Goal: Task Accomplishment & Management: Manage account settings

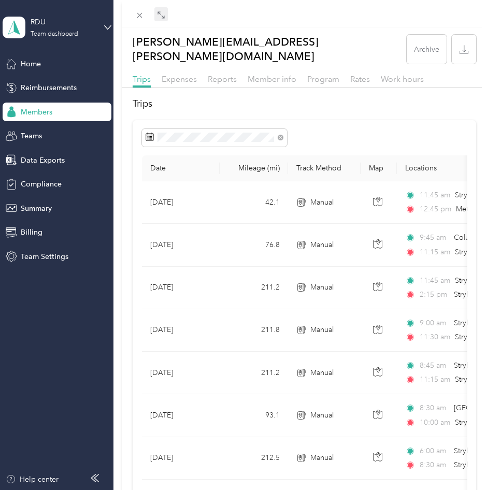
scroll to position [104, 0]
click at [142, 13] on icon at bounding box center [139, 15] width 9 height 9
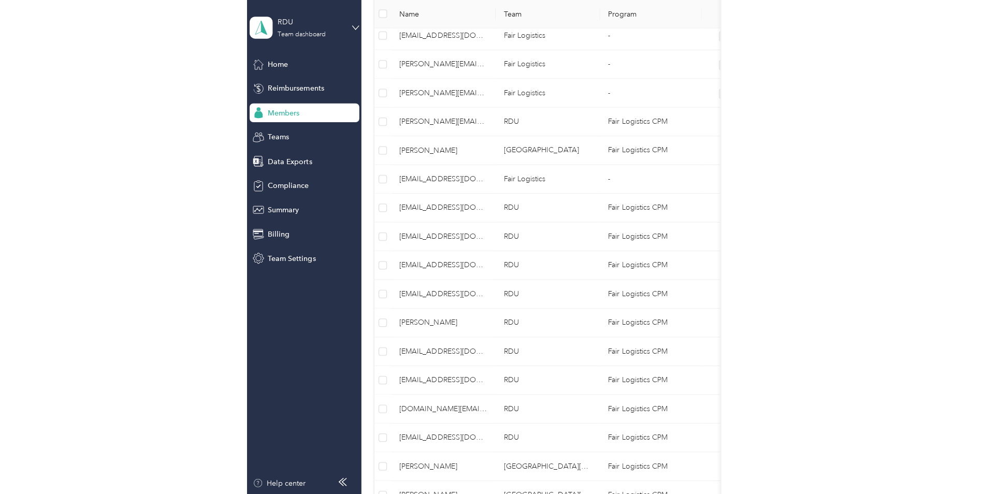
scroll to position [612, 0]
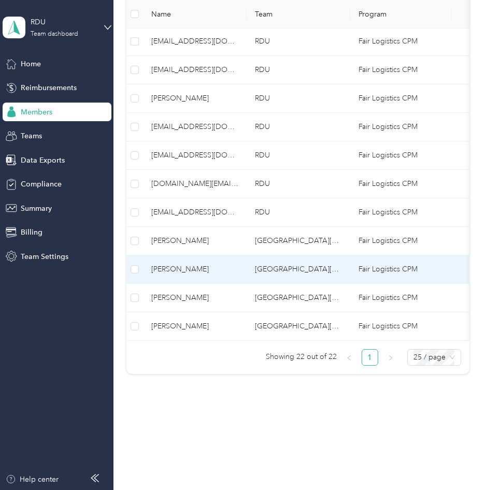
click at [179, 264] on span "[PERSON_NAME]" at bounding box center [194, 269] width 87 height 11
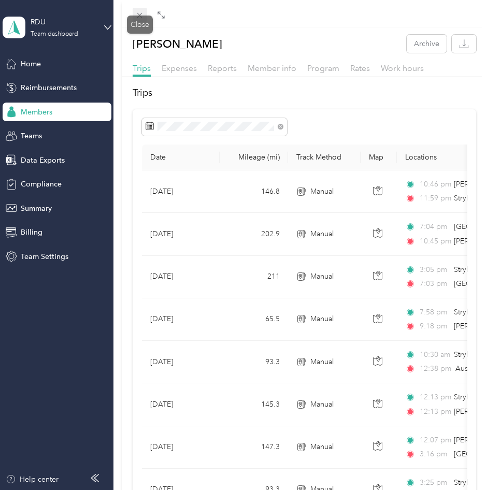
click at [137, 17] on icon at bounding box center [139, 15] width 9 height 9
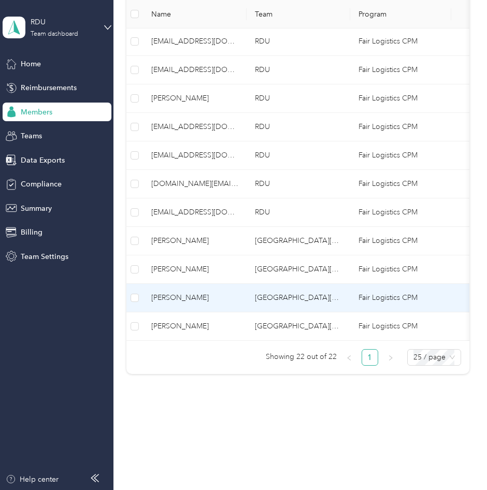
click at [173, 292] on span "[PERSON_NAME]" at bounding box center [194, 297] width 87 height 11
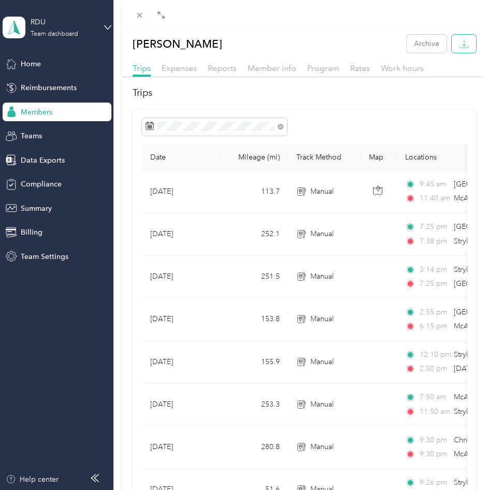
click at [459, 46] on icon "button" at bounding box center [464, 44] width 10 height 10
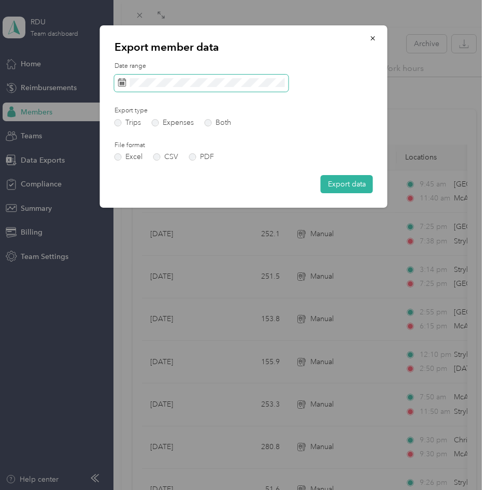
click at [249, 88] on span at bounding box center [201, 84] width 174 height 18
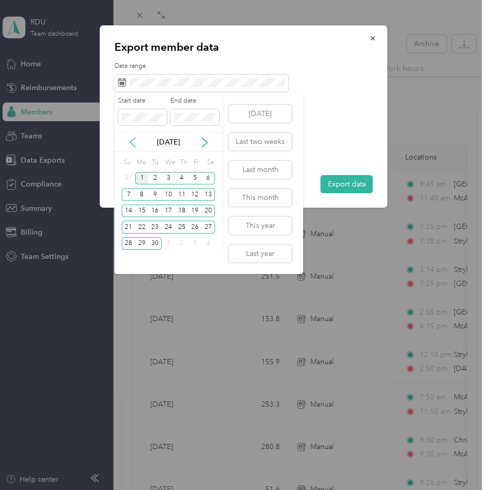
click at [132, 143] on icon at bounding box center [132, 142] width 10 height 10
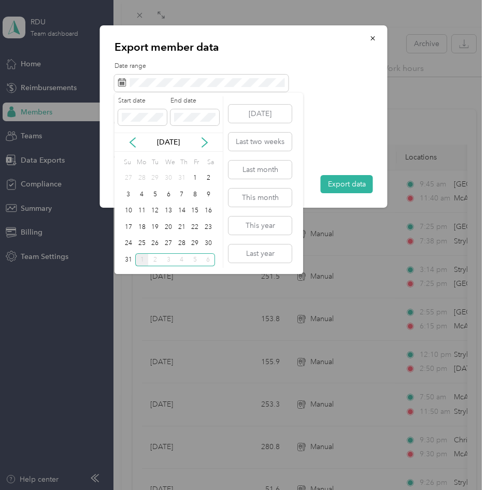
click at [143, 243] on div "25" at bounding box center [141, 243] width 13 height 13
click at [124, 258] on div "31" at bounding box center [128, 259] width 13 height 13
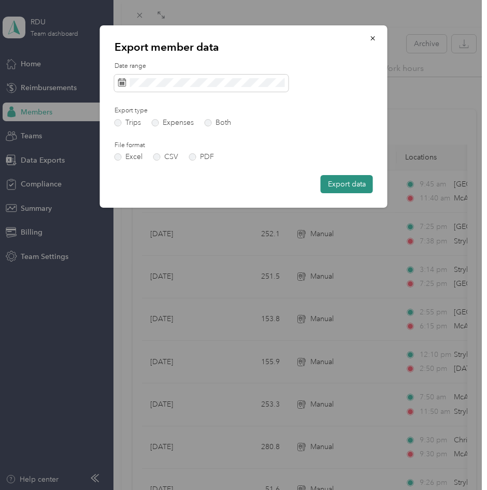
click at [341, 178] on button "Export data" at bounding box center [347, 184] width 52 height 18
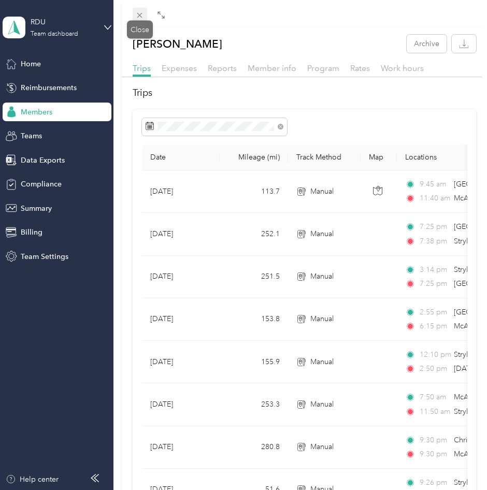
click at [144, 20] on span at bounding box center [140, 15] width 15 height 15
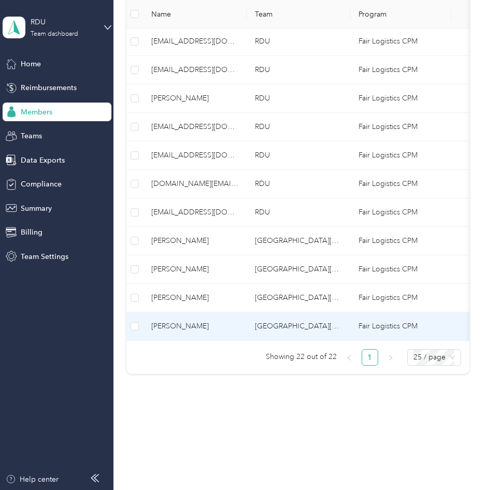
click at [167, 321] on span "[PERSON_NAME]" at bounding box center [194, 326] width 87 height 11
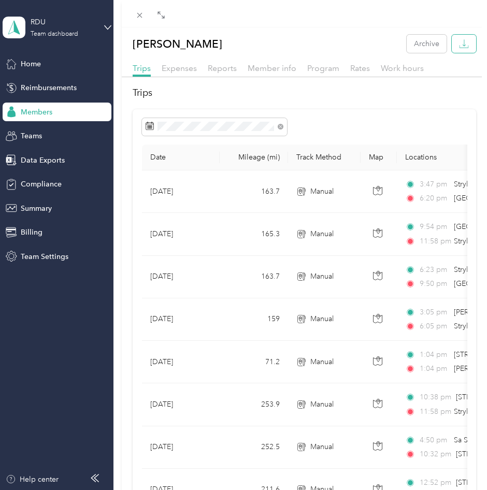
click at [459, 39] on icon "button" at bounding box center [464, 44] width 10 height 10
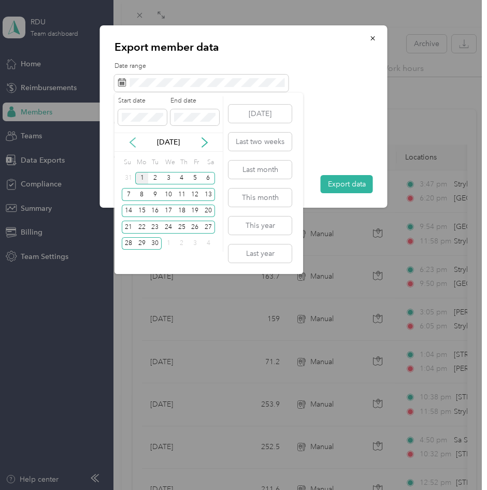
click at [132, 139] on icon at bounding box center [132, 142] width 10 height 10
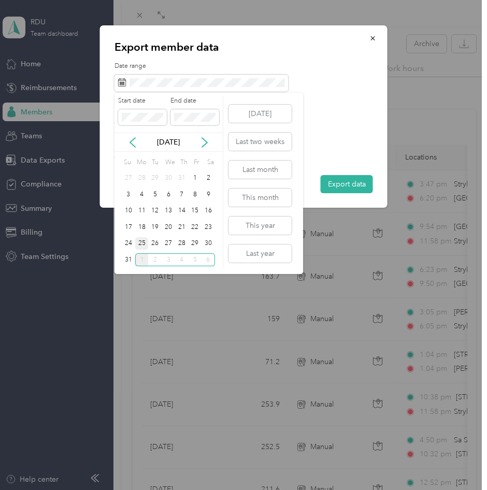
click at [140, 246] on div "25" at bounding box center [141, 243] width 13 height 13
click at [128, 259] on div "31" at bounding box center [128, 259] width 13 height 13
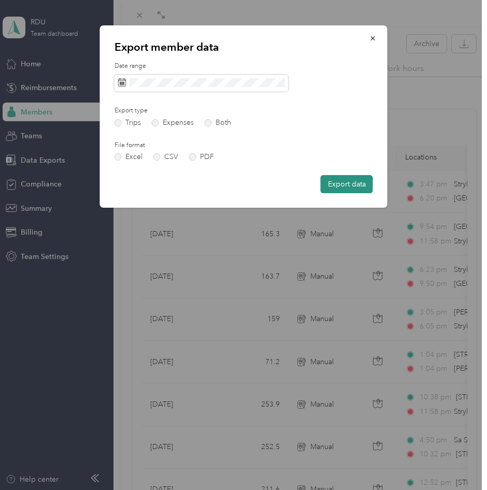
click at [354, 179] on button "Export data" at bounding box center [347, 184] width 52 height 18
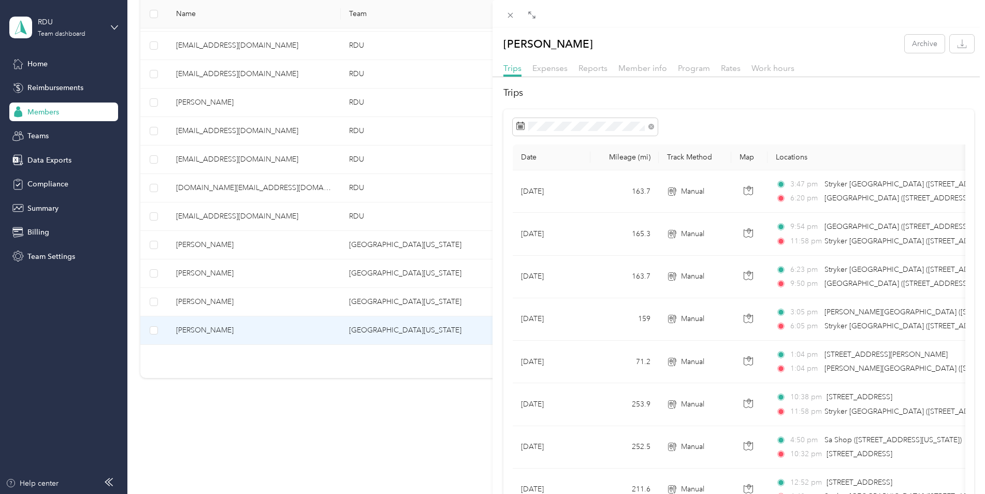
scroll to position [559, 0]
